Goal: Communication & Community: Answer question/provide support

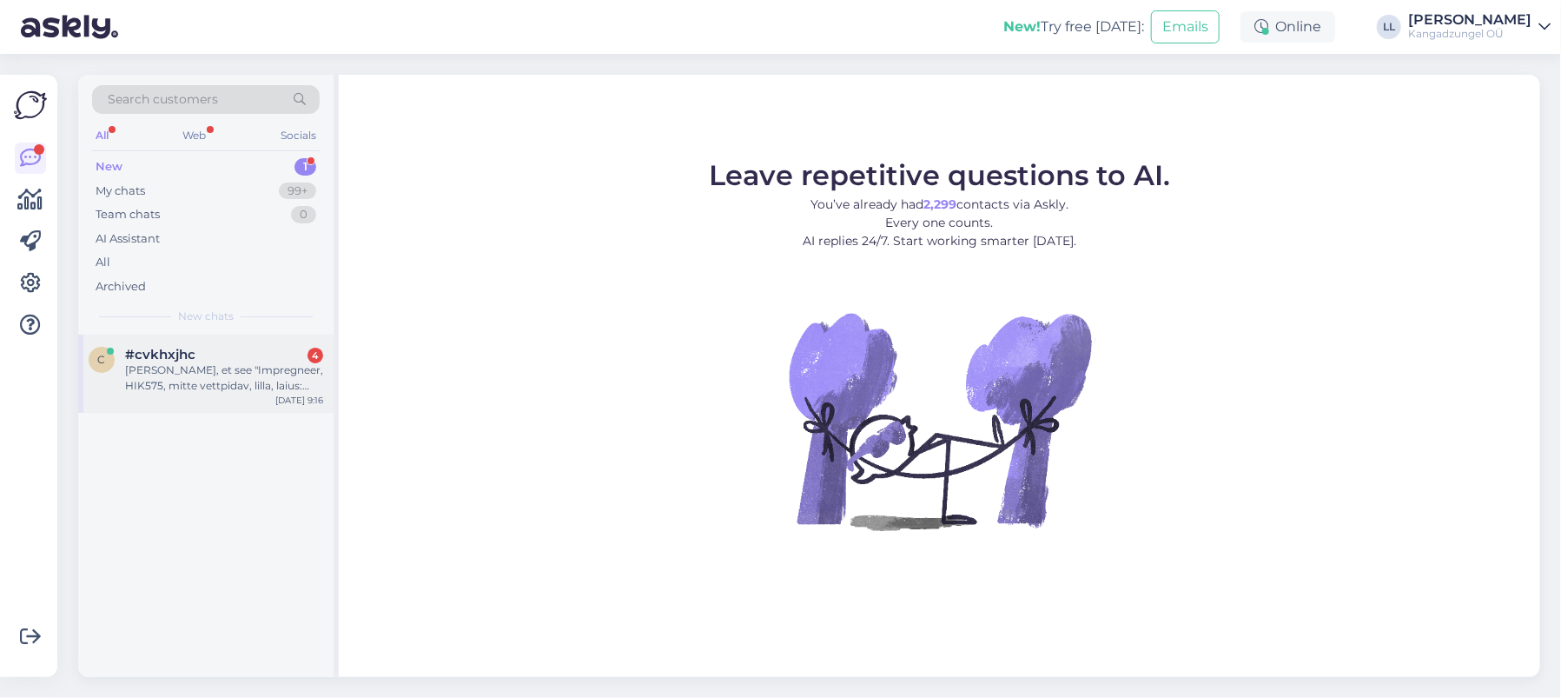
click at [188, 367] on div "Ma kardan, et see "Impregneer, HIK575, mitte vettpidav, lilla, laius: 1,50m" on…" at bounding box center [224, 377] width 198 height 31
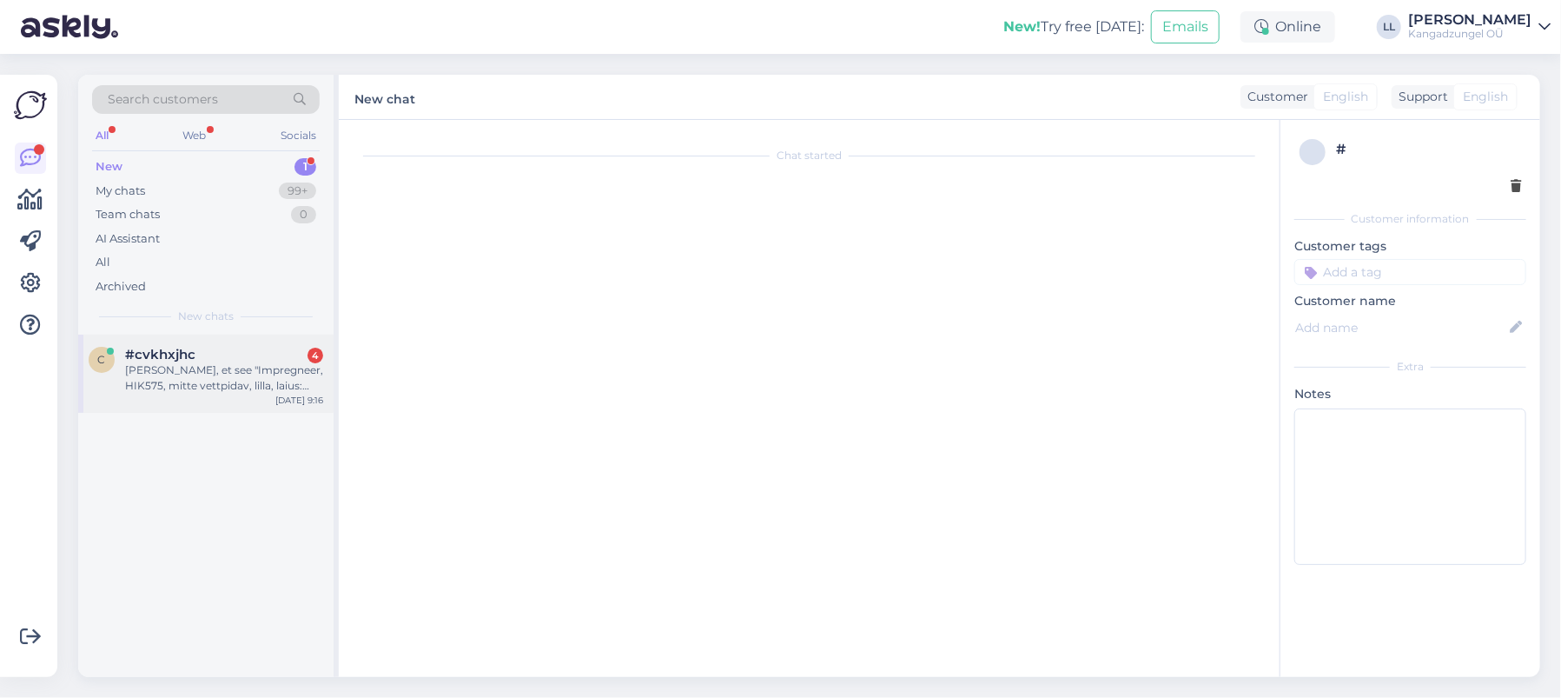
scroll to position [36, 0]
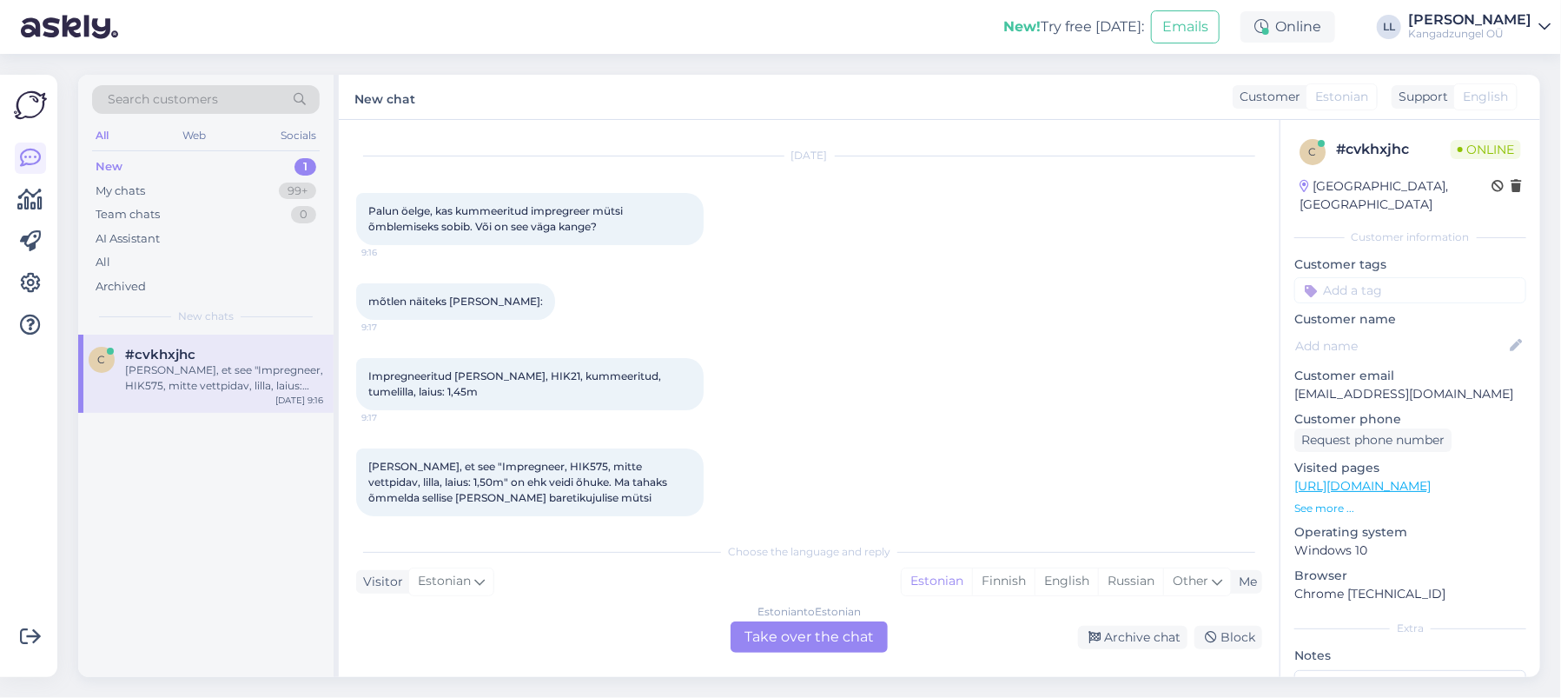
click at [811, 639] on div "Estonian to Estonian Take over the chat" at bounding box center [809, 636] width 157 height 31
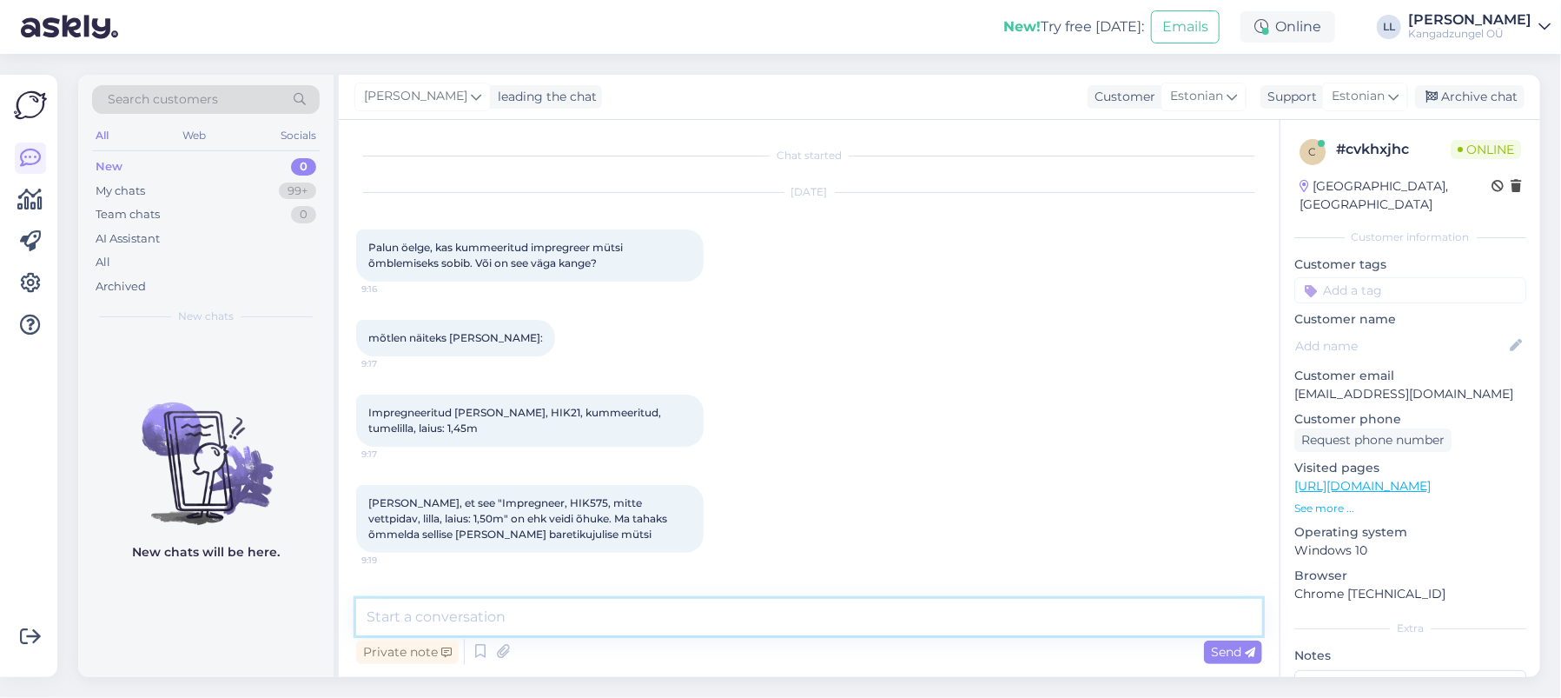
click at [645, 609] on textarea at bounding box center [809, 617] width 906 height 36
type textarea "e"
click at [725, 612] on textarea "Tere. Kummeeritud kangas on täiesti mittehingav. Aga vettpidav." at bounding box center [809, 617] width 906 height 36
click at [871, 629] on textarea "Tere. Kummeeritud kangas on täiesti mittehingav aga vettpidav." at bounding box center [809, 617] width 906 height 36
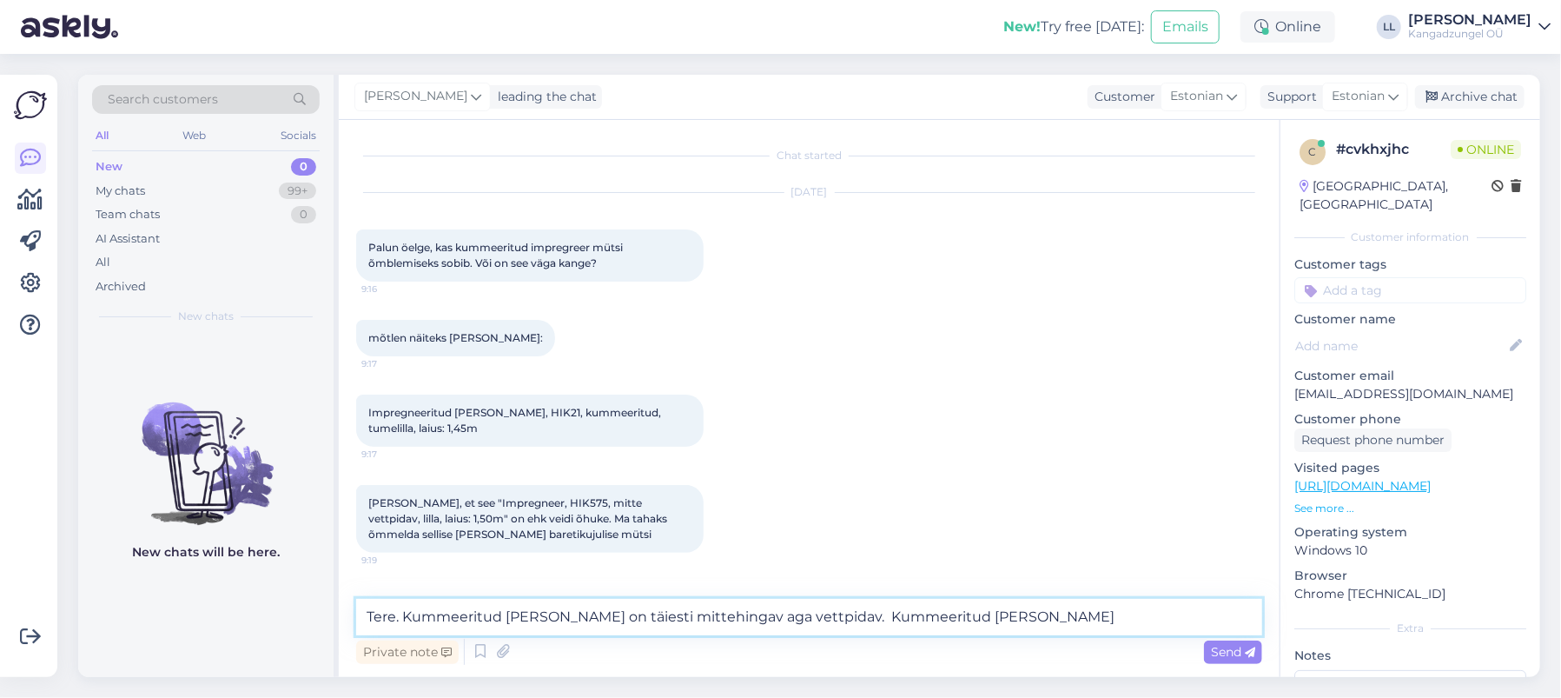
type textarea "Tere. Kummeeritud kangas on täiesti mittehingav aga vettpidav. Kummeeritud kang…"
drag, startPoint x: 1030, startPoint y: 626, endPoint x: 303, endPoint y: 697, distance: 730.7
click at [303, 697] on div "Search customers All Web Socials New 0 My chats 99+ Team chats 0 AI Assistant A…" at bounding box center [815, 376] width 1494 height 644
type textarea "Tere. Kangastel väga suurt vahet ei ole. 21 on natuke tugevam. Parimate soovide…"
click at [800, 613] on textarea "Tere. Kangastel väga suurt vahet ei ole. 21 on natuke tugevam. Parimate soovide…" at bounding box center [809, 617] width 906 height 36
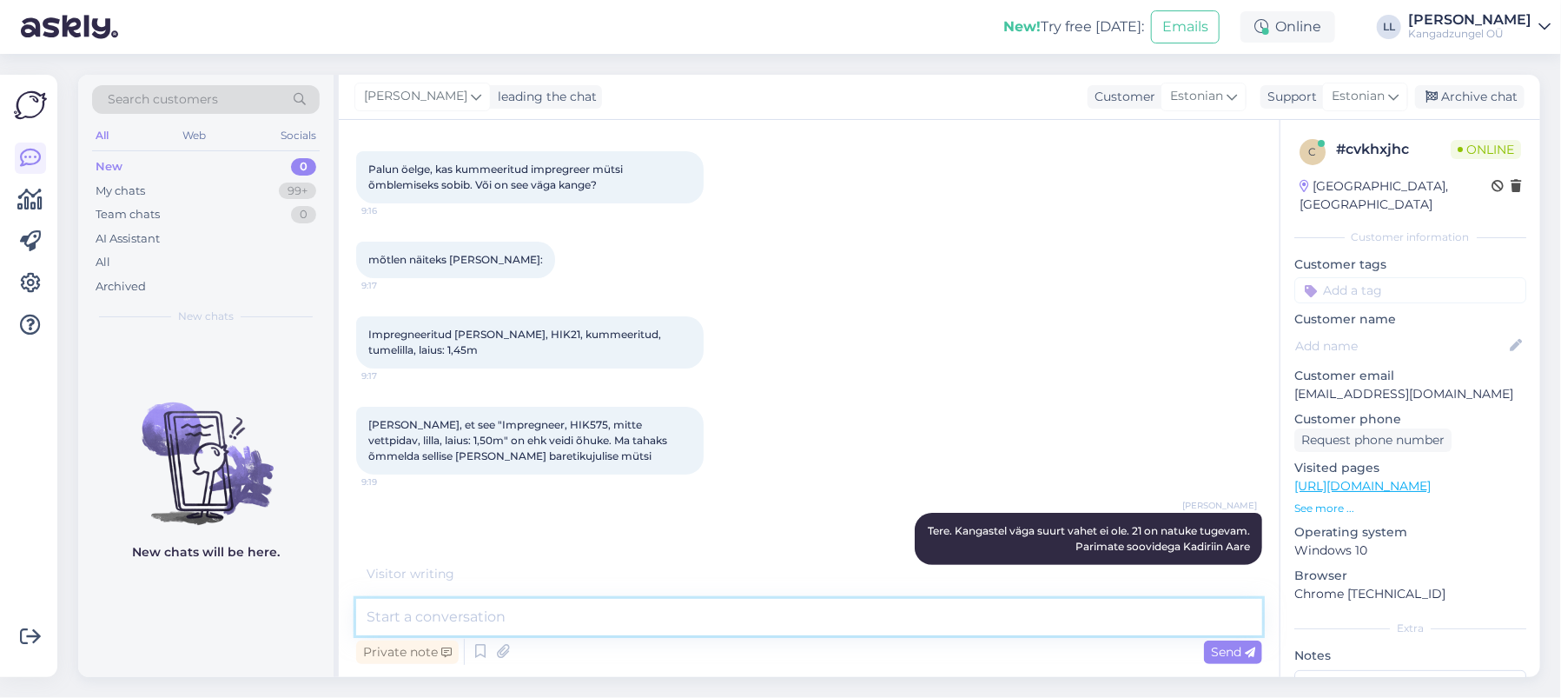
scroll to position [153, 0]
